Goal: Task Accomplishment & Management: Manage account settings

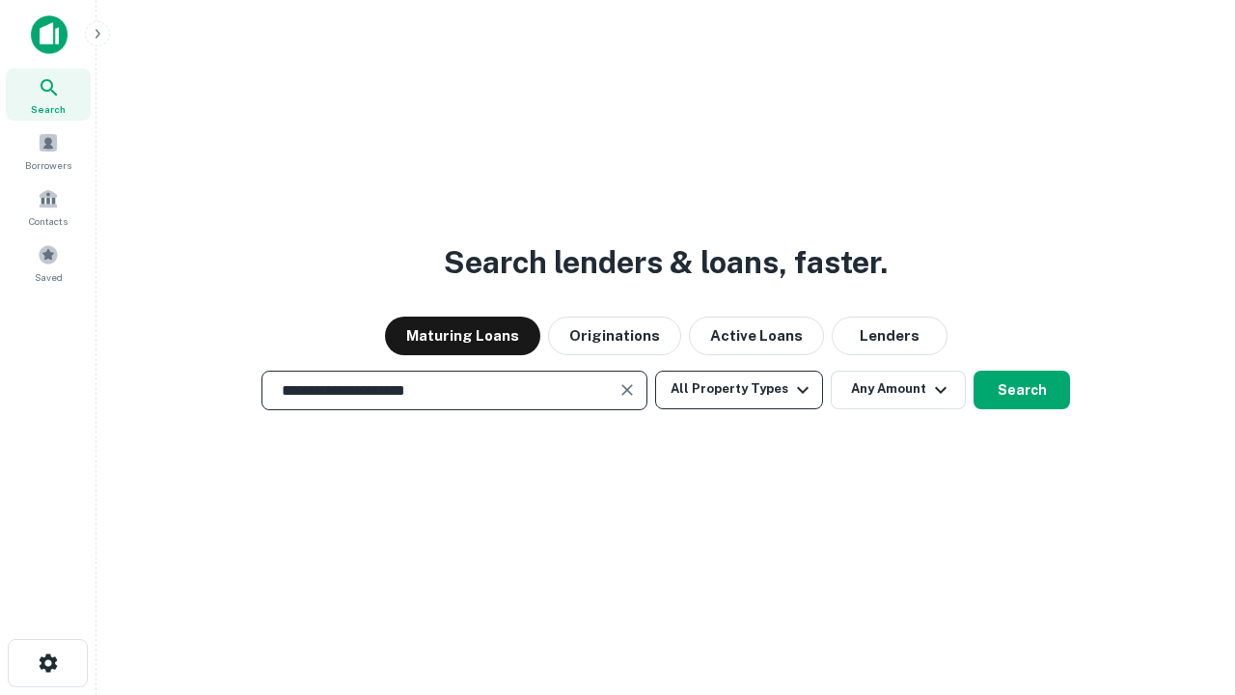
type input "**********"
click at [739, 389] on button "All Property Types" at bounding box center [739, 390] width 168 height 39
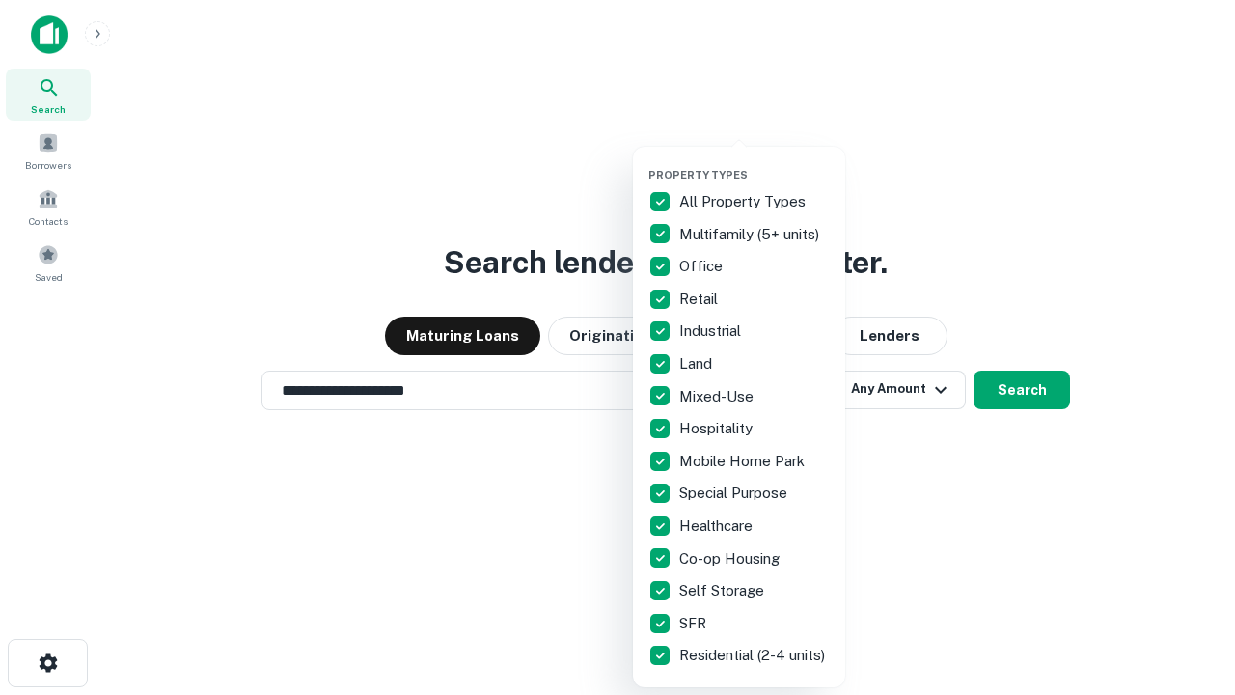
click at [755, 162] on button "button" at bounding box center [754, 162] width 212 height 1
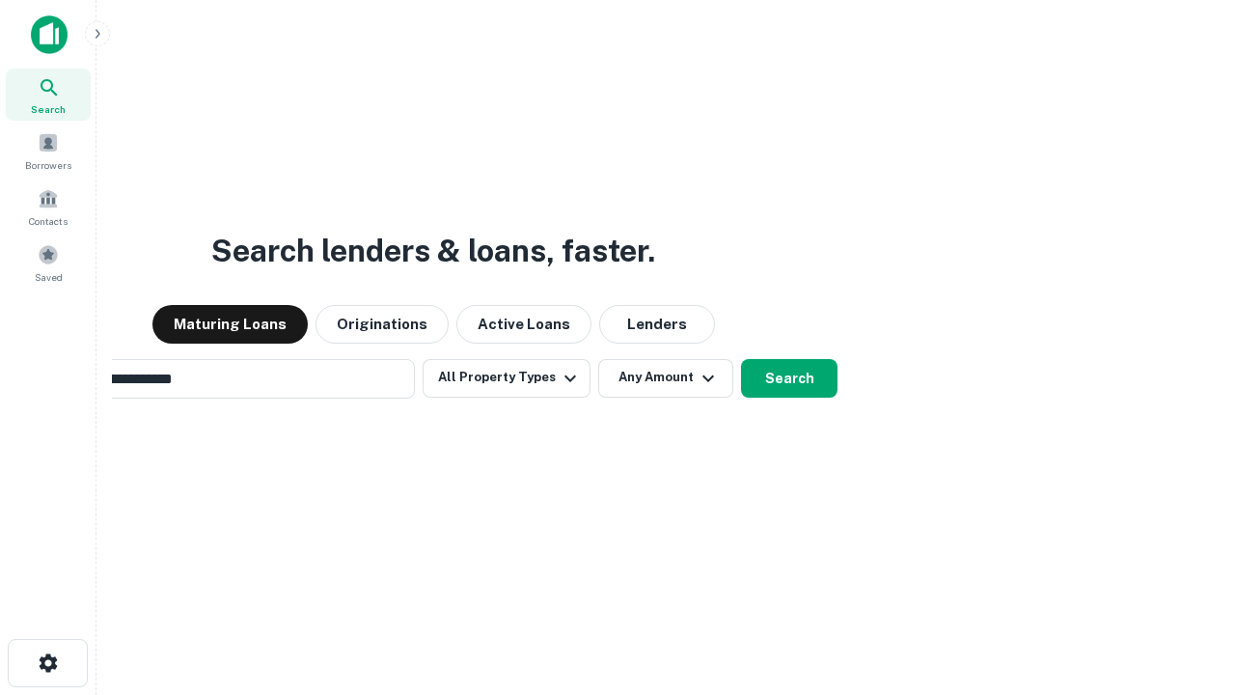
scroll to position [30, 0]
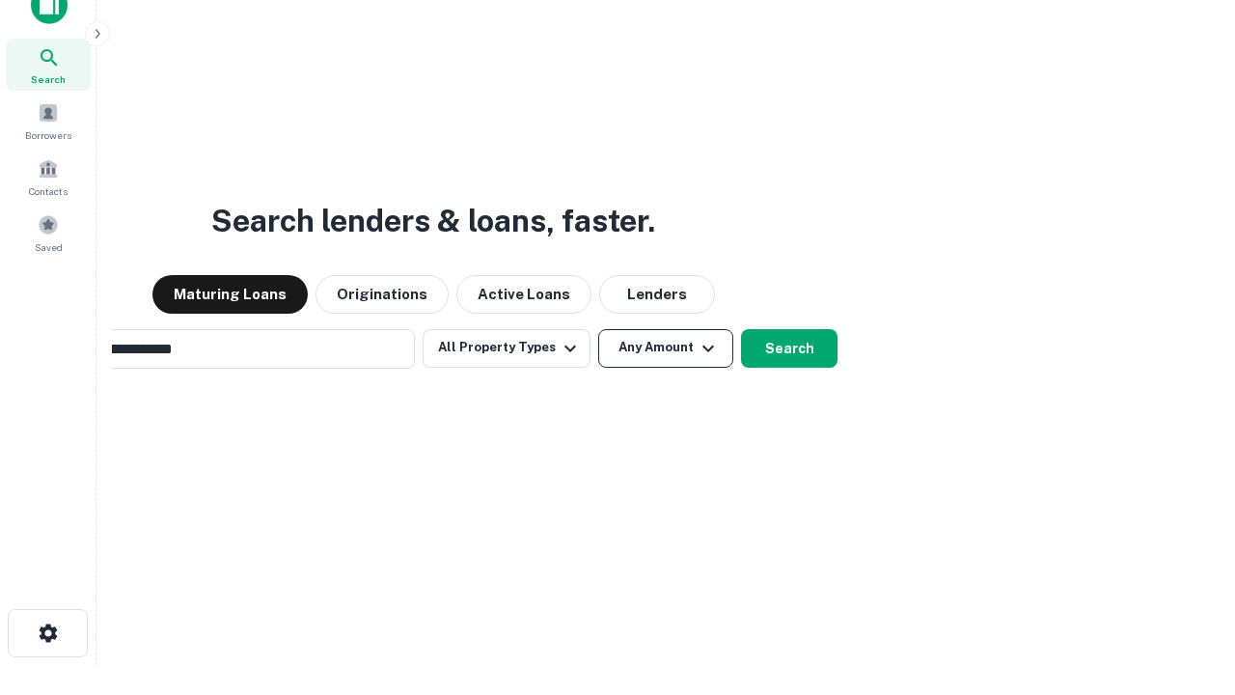
click at [598, 329] on button "Any Amount" at bounding box center [665, 348] width 135 height 39
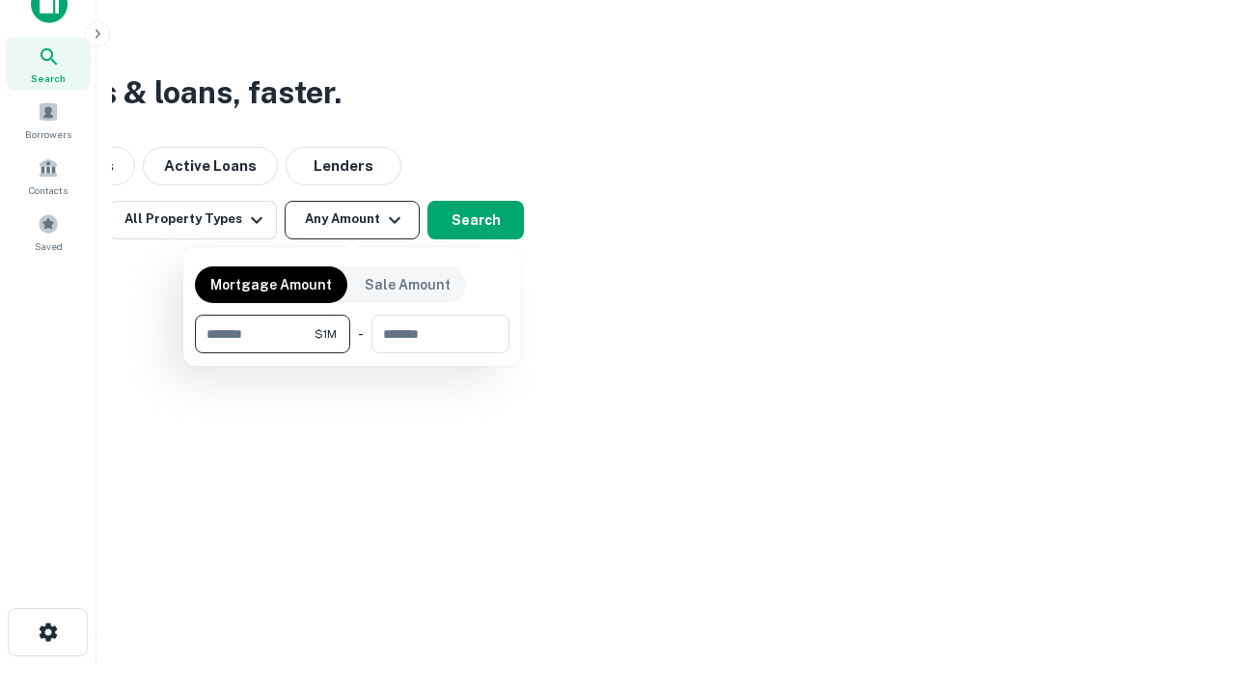
type input "*******"
click at [352, 353] on button "button" at bounding box center [352, 353] width 315 height 1
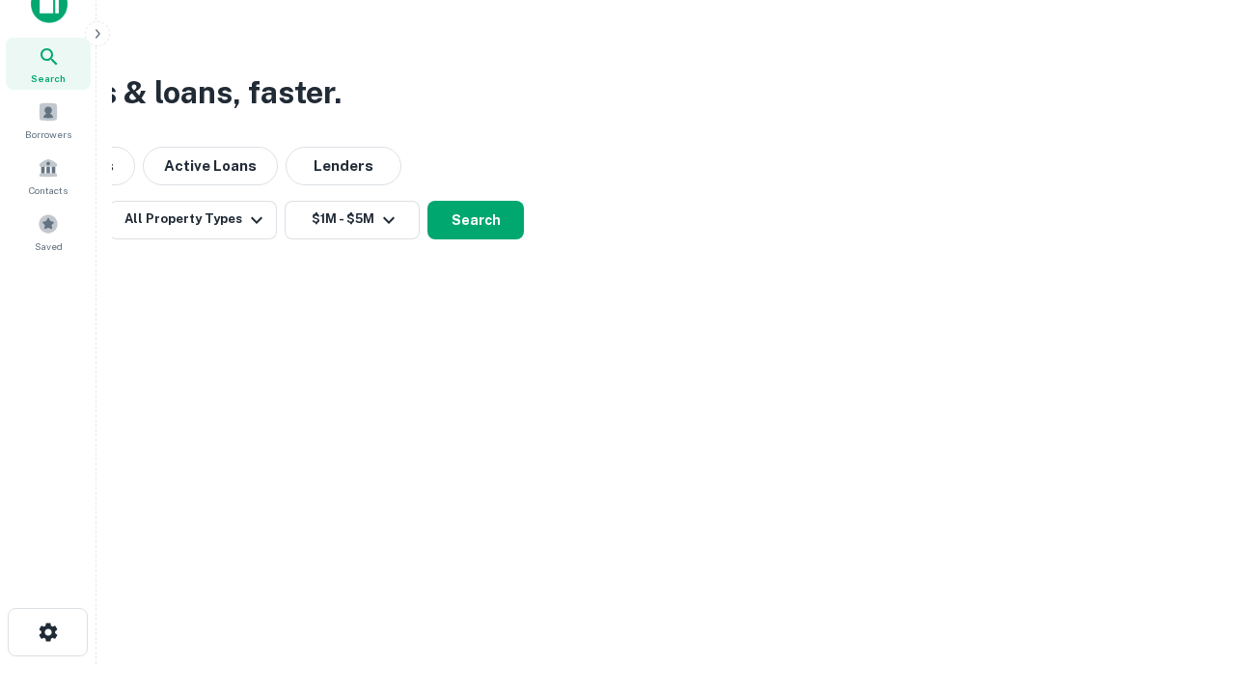
scroll to position [30, 0]
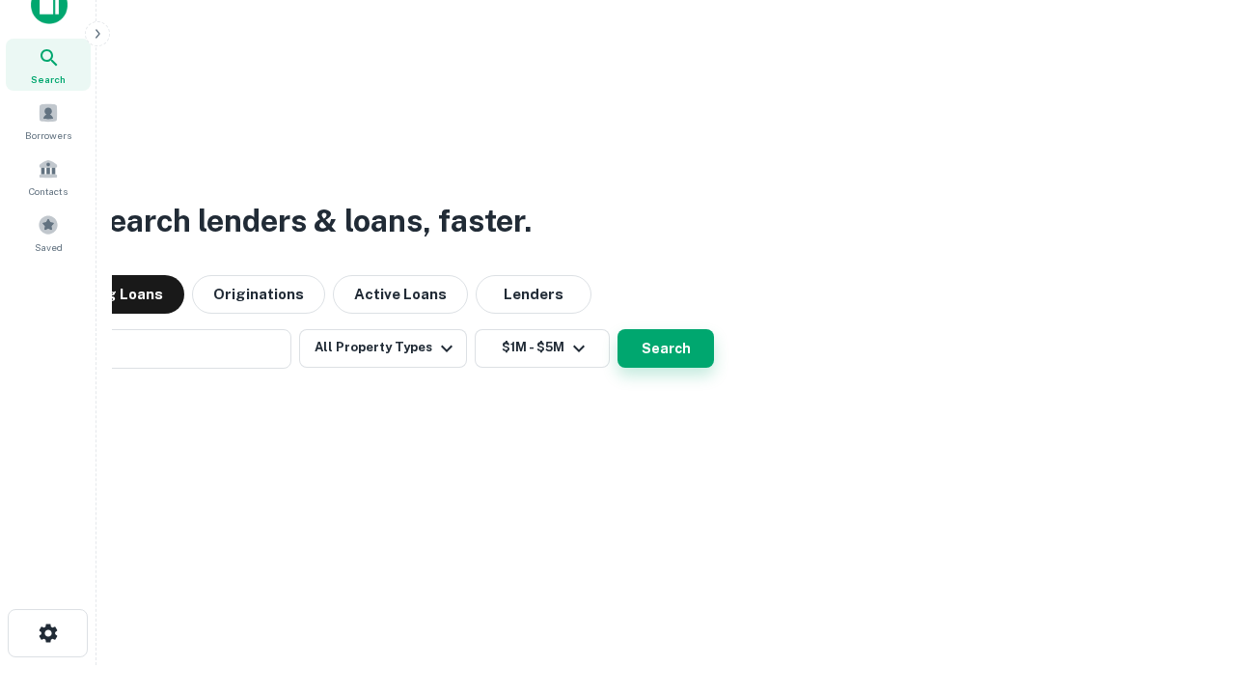
click at [618, 329] on button "Search" at bounding box center [666, 348] width 96 height 39
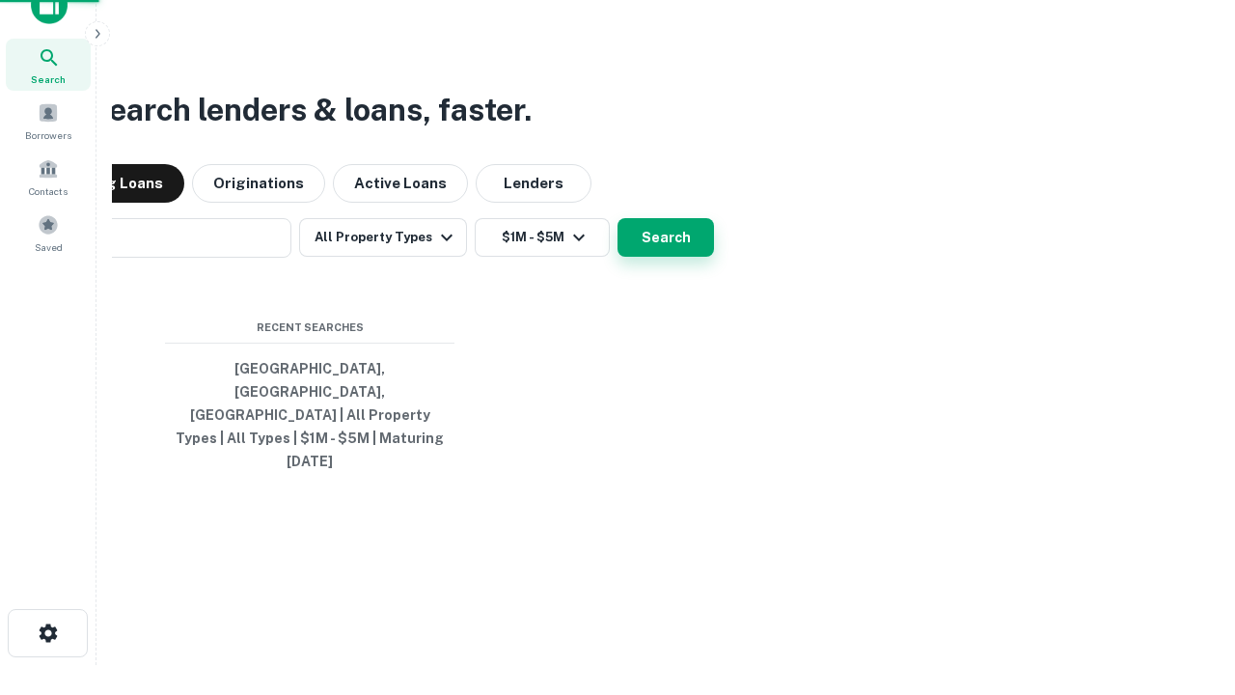
scroll to position [31, 0]
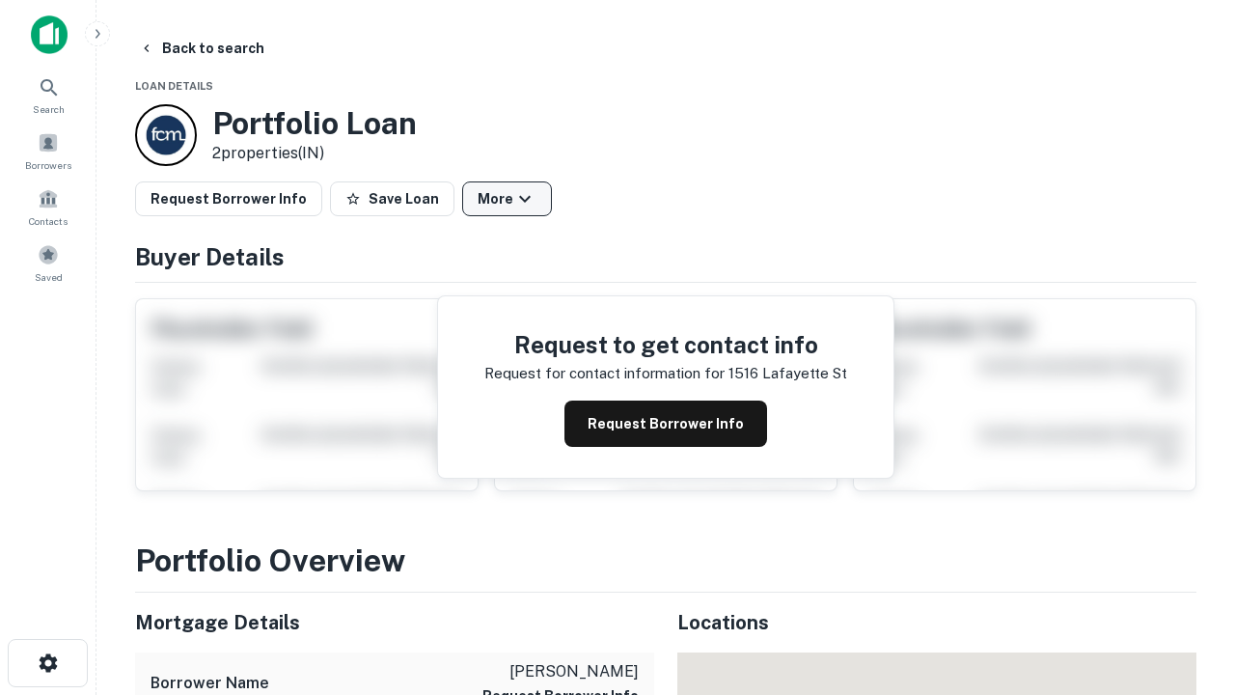
click at [507, 199] on button "More" at bounding box center [507, 198] width 90 height 35
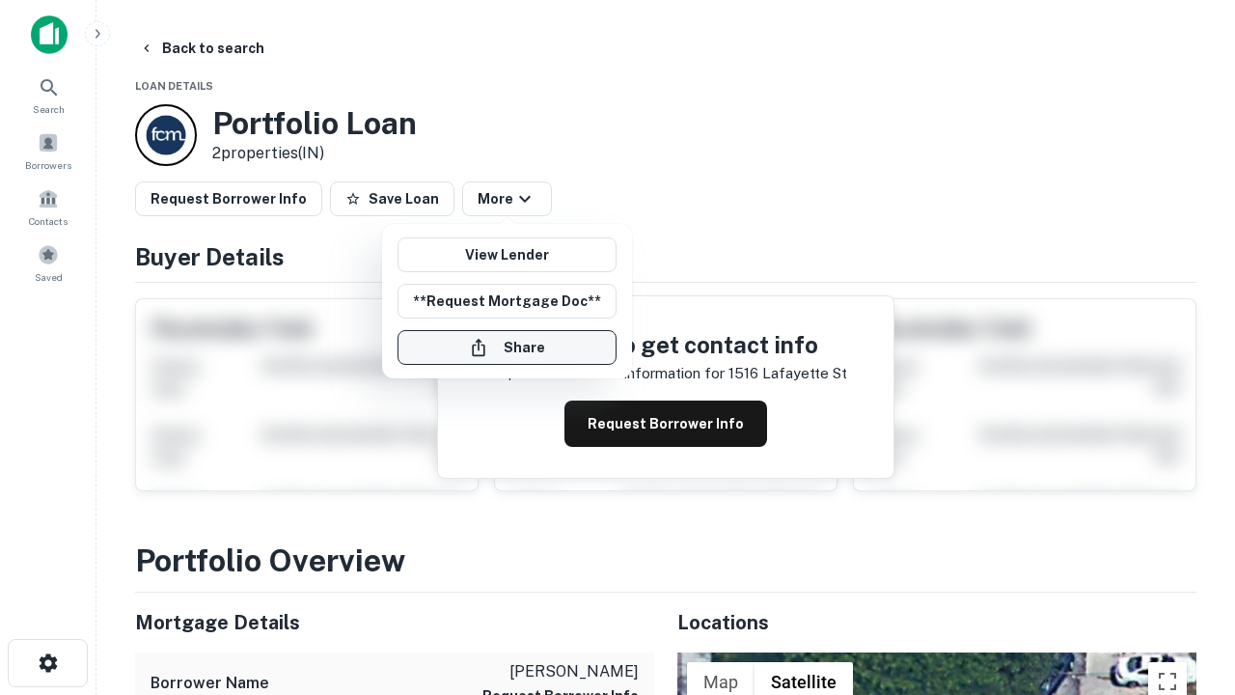
click at [507, 347] on button "Share" at bounding box center [507, 347] width 219 height 35
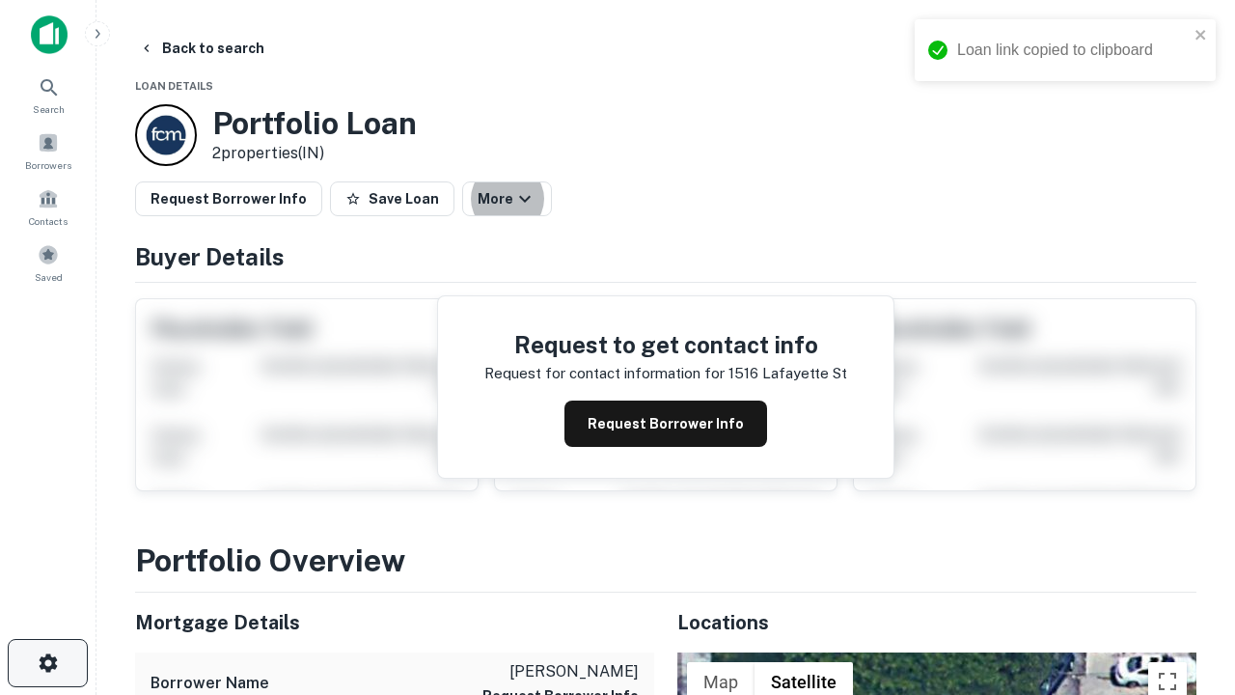
click at [47, 663] on icon "button" at bounding box center [48, 662] width 23 height 23
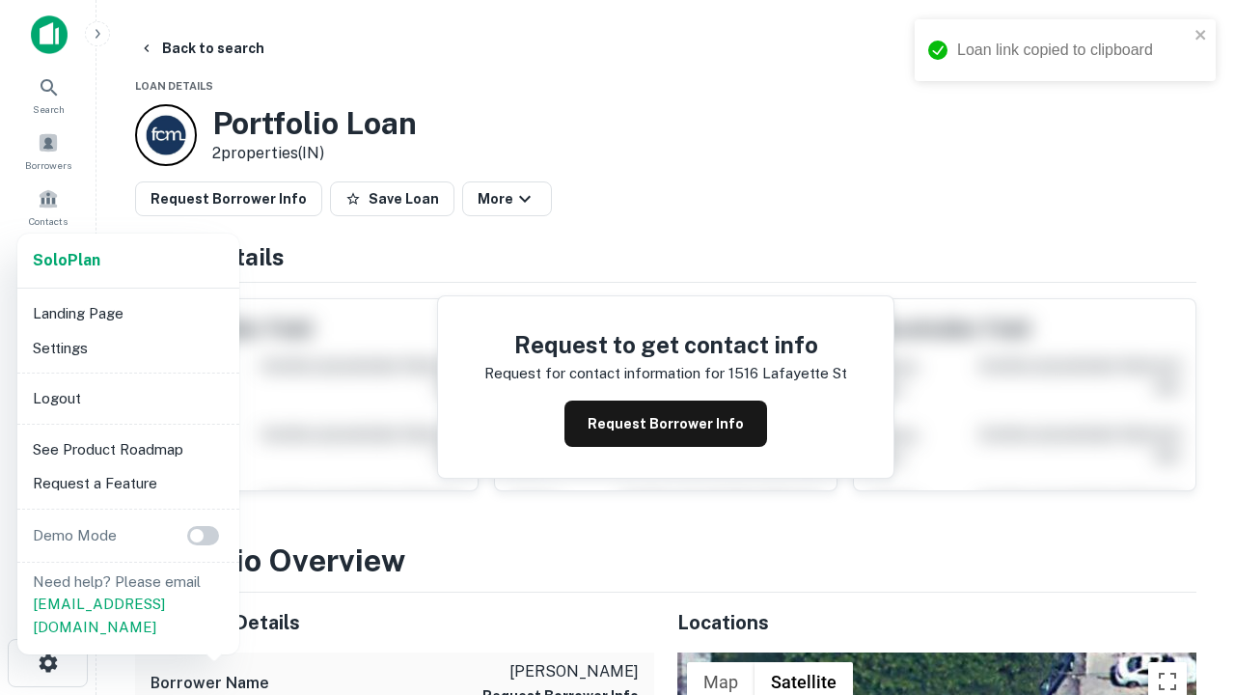
click at [127, 398] on li "Logout" at bounding box center [128, 398] width 206 height 35
